Goal: Check status

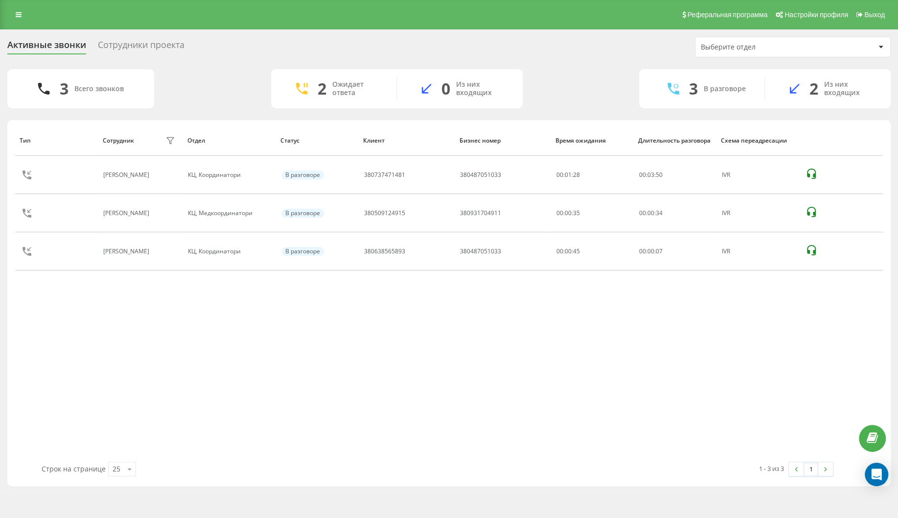
click at [31, 360] on div "Тип Сотрудник фильтра Отдел Статус Клиент Бизнес номер Время ожидания Длительно…" at bounding box center [449, 293] width 868 height 336
click at [61, 346] on div "Тип Сотрудник фильтра Отдел Статус Клиент Бизнес номер Время ожидания Длительно…" at bounding box center [449, 293] width 868 height 336
click at [83, 380] on div "Тип Сотрудник фильтра Отдел Статус Клиент Бизнес номер Время ожидания Длительно…" at bounding box center [449, 293] width 868 height 336
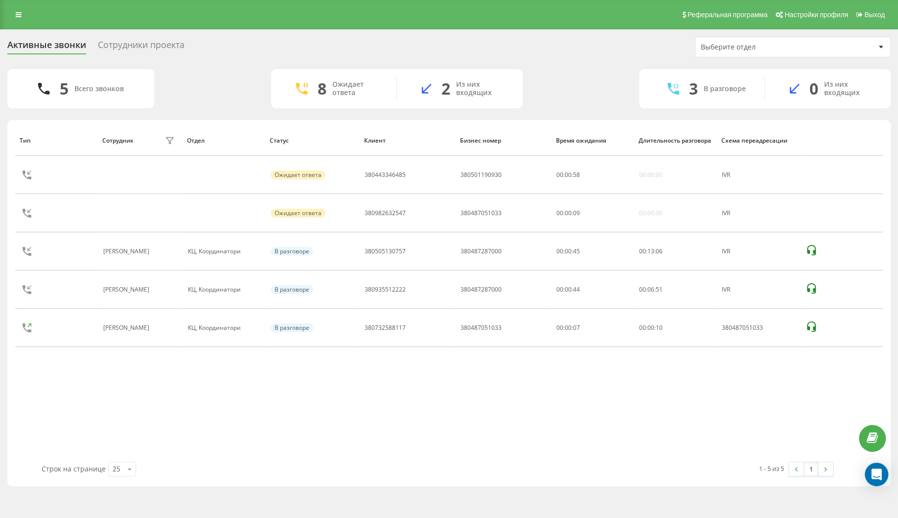
click at [68, 413] on div "Тип Сотрудник фильтра Отдел Статус Клиент Бизнес номер Время ожидания Длительно…" at bounding box center [449, 293] width 868 height 336
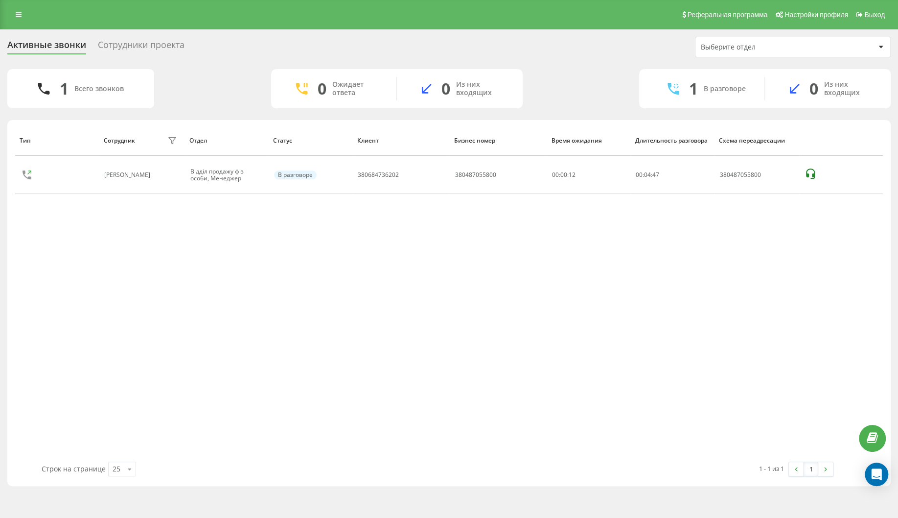
click at [162, 256] on div "Тип Сотрудник фильтра Отдел Статус Клиент Бизнес номер Время ожидания Длительно…" at bounding box center [449, 293] width 868 height 336
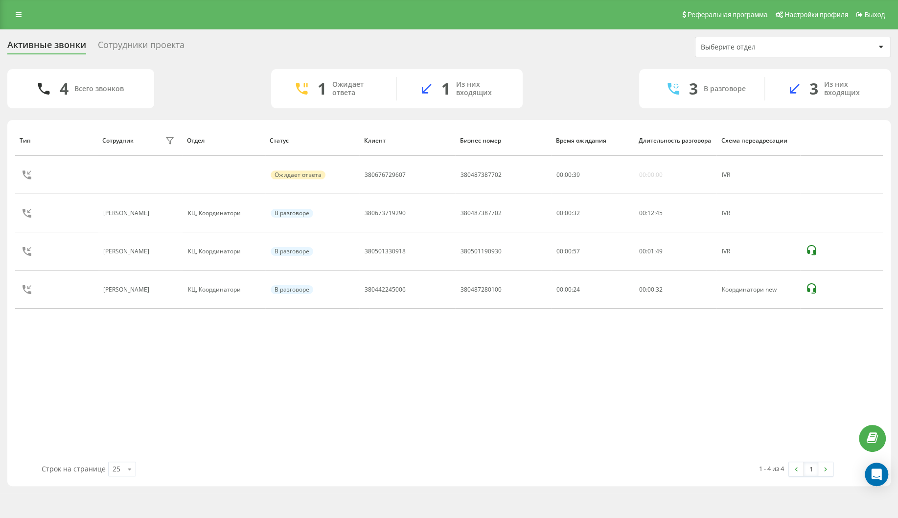
click at [152, 393] on div "Тип Сотрудник фильтра Отдел Статус Клиент Бизнес номер Время ожидания Длительно…" at bounding box center [449, 293] width 868 height 336
click at [121, 386] on div "Тип Сотрудник фильтра Отдел Статус Клиент Бизнес номер Время ожидания Длительно…" at bounding box center [449, 293] width 868 height 336
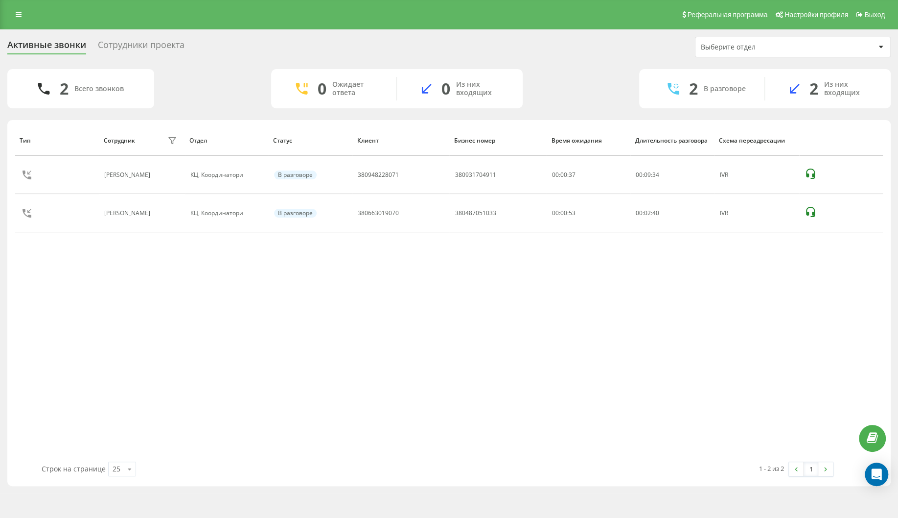
click at [138, 321] on div "Тип Сотрудник фильтра Отдел Статус Клиент Бизнес номер Время ожидания Длительно…" at bounding box center [449, 293] width 868 height 336
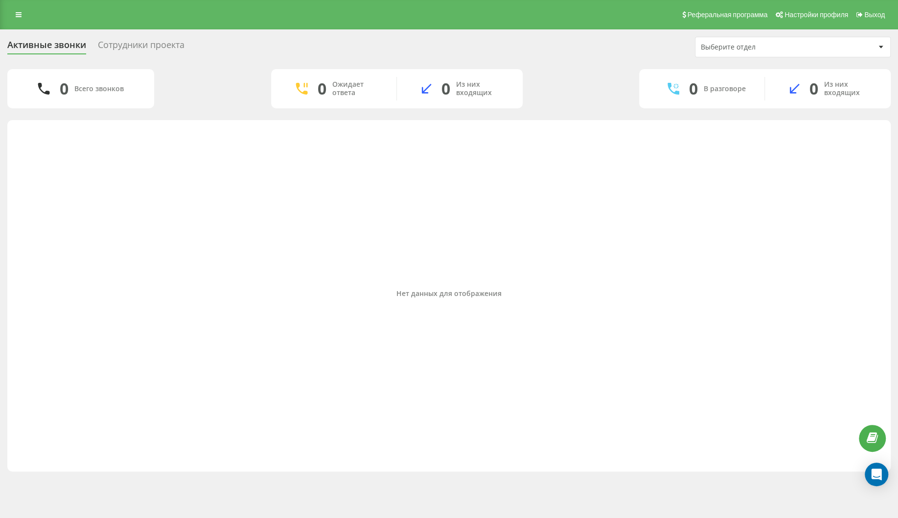
click at [98, 243] on div "Нет данных для отображения" at bounding box center [449, 293] width 868 height 336
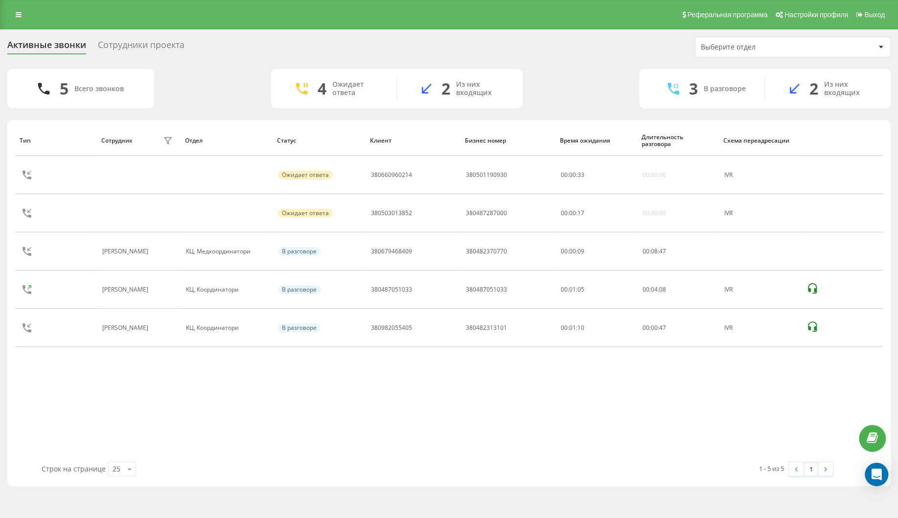
click at [85, 380] on div "Тип Сотрудник фильтра Отдел Статус Клиент Бизнес номер Время ожидания Длительно…" at bounding box center [449, 293] width 868 height 336
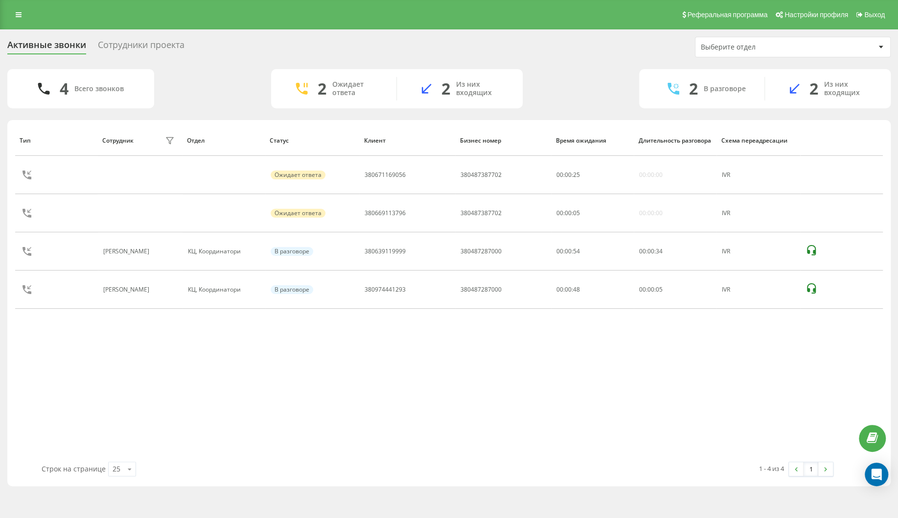
click at [55, 357] on div "Тип Сотрудник фильтра Отдел Статус Клиент Бизнес номер Время ожидания Длительно…" at bounding box center [449, 293] width 868 height 336
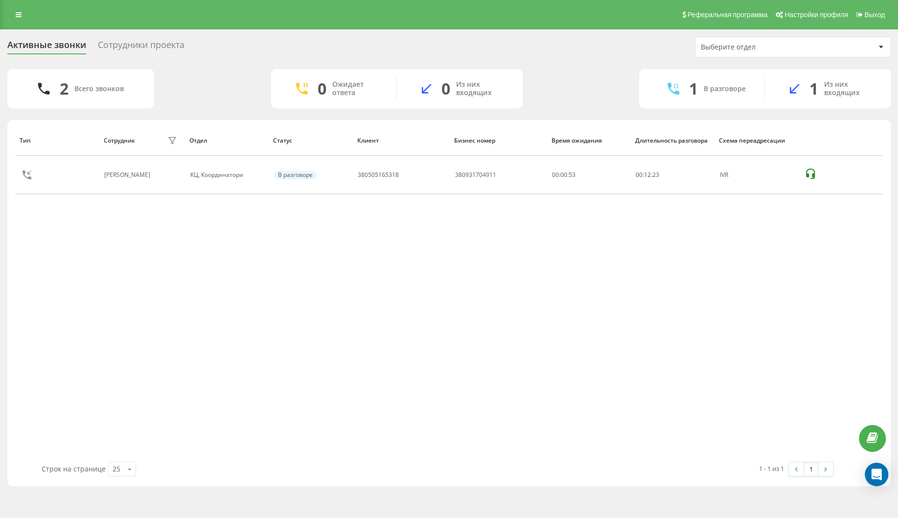
click at [24, 325] on div "Тип Сотрудник фильтра Отдел Статус Клиент Бизнес номер Время ожидания Длительно…" at bounding box center [449, 293] width 868 height 336
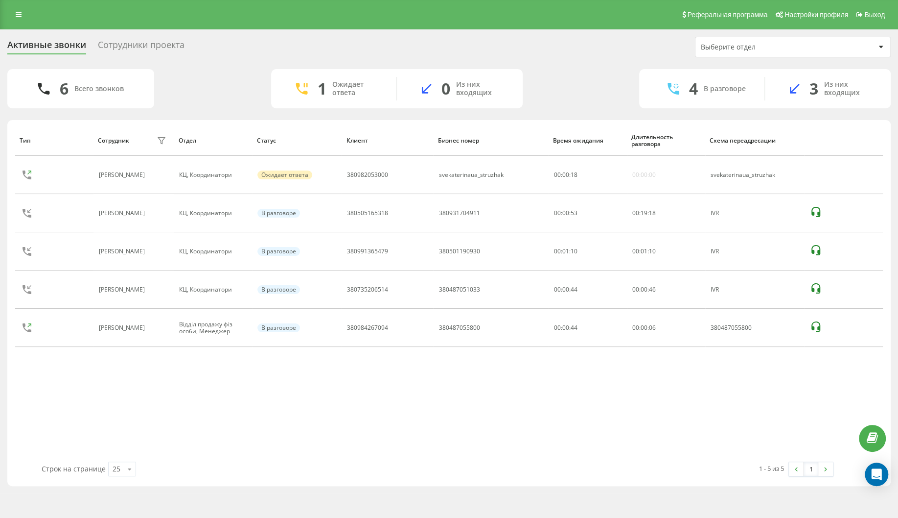
click at [51, 370] on div "Тип Сотрудник фильтра Отдел Статус Клиент Бизнес номер Время ожидания Длительно…" at bounding box center [449, 293] width 868 height 336
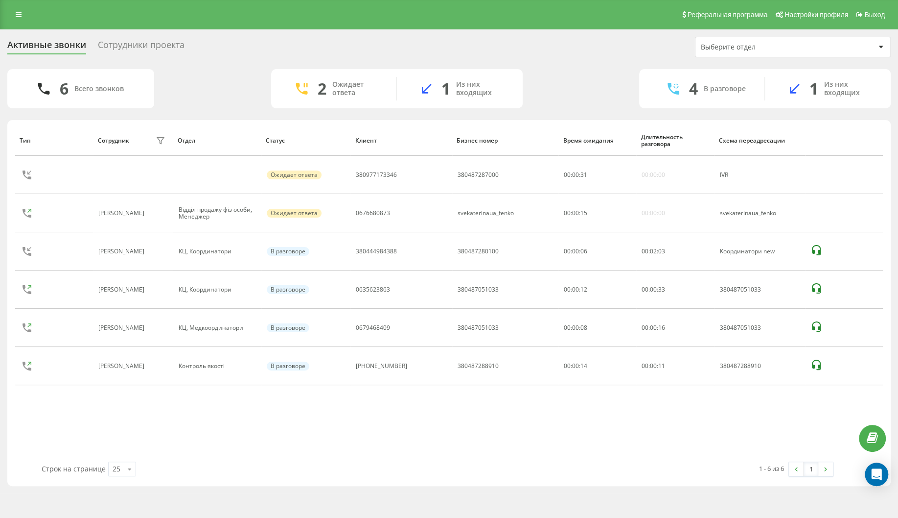
click at [117, 411] on div "Тип Сотрудник фильтра Отдел Статус Клиент Бизнес номер Время ожидания Длительно…" at bounding box center [449, 293] width 868 height 336
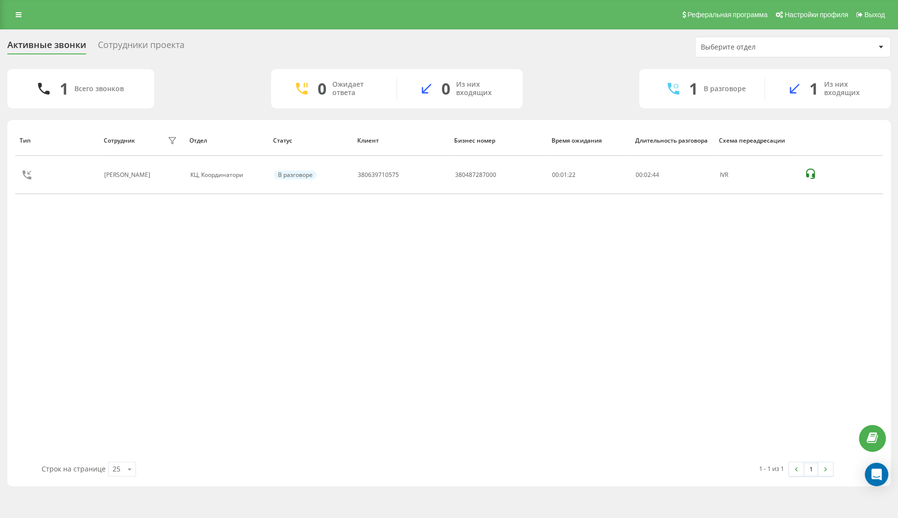
click at [54, 352] on div "Тип Сотрудник фильтра Отдел Статус [PERSON_NAME] номер Время ожидания Длительно…" at bounding box center [449, 293] width 868 height 336
click at [163, 362] on div "Тип Сотрудник фильтра Отдел Статус Клиент Бизнес номер Время ожидания Длительно…" at bounding box center [449, 293] width 868 height 336
click at [135, 374] on div "Тип Сотрудник фильтра Отдел Статус [PERSON_NAME] номер Время ожидания Длительно…" at bounding box center [449, 293] width 868 height 336
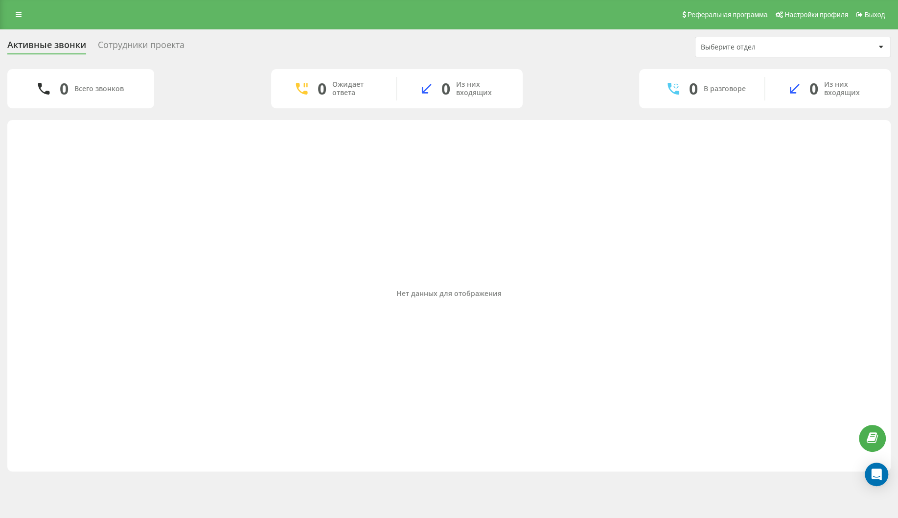
click at [81, 253] on div "Нет данных для отображения" at bounding box center [449, 293] width 868 height 336
click at [641, 430] on div "Нет данных для отображения" at bounding box center [449, 293] width 868 height 336
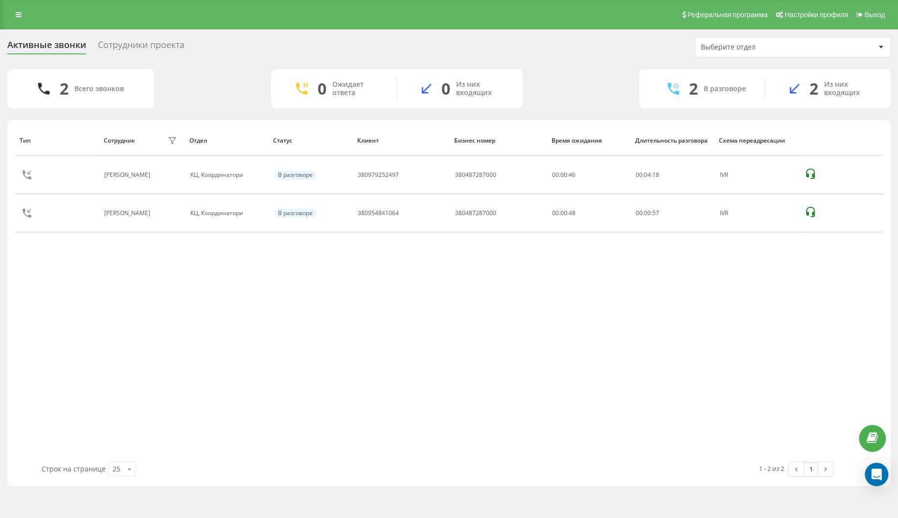
click at [168, 308] on div "Тип Сотрудник фильтра Отдел Статус Клиент Бизнес номер Время ожидания Длительно…" at bounding box center [449, 293] width 868 height 336
click at [142, 291] on div "Тип Сотрудник фильтра Отдел Статус [PERSON_NAME] номер Время ожидания Длительно…" at bounding box center [449, 293] width 868 height 336
click at [170, 299] on div "Тип Сотрудник фильтра Отдел Статус [PERSON_NAME] номер Время ожидания Длительно…" at bounding box center [449, 293] width 868 height 336
